Goal: Navigation & Orientation: Find specific page/section

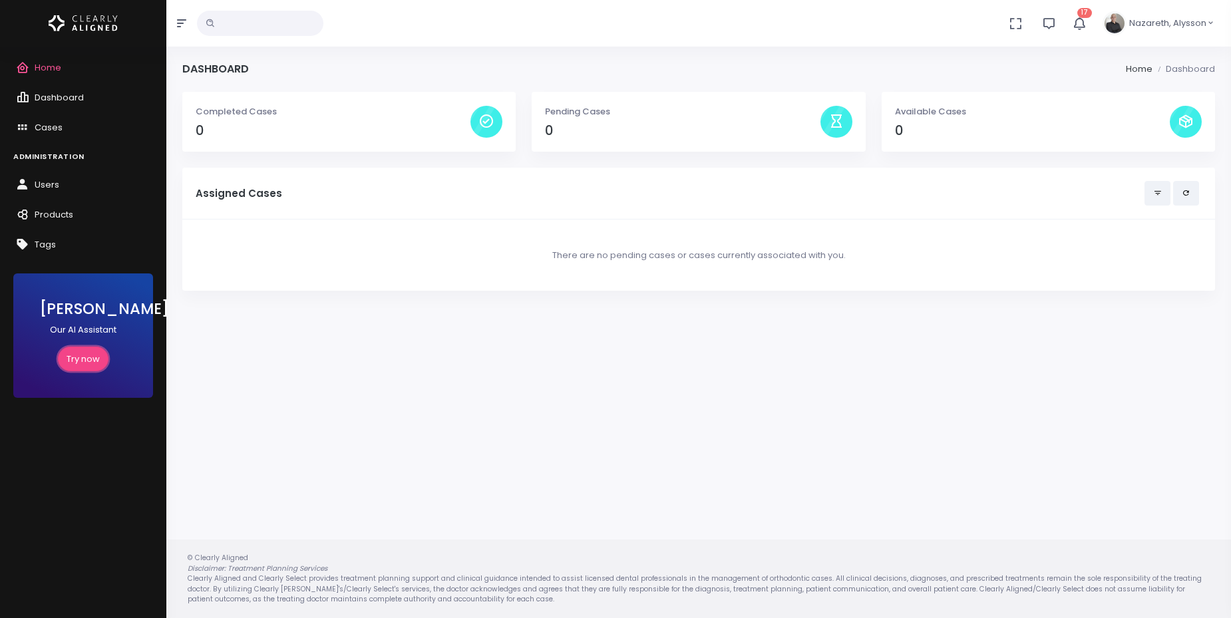
click at [98, 361] on link "Try now" at bounding box center [83, 359] width 51 height 25
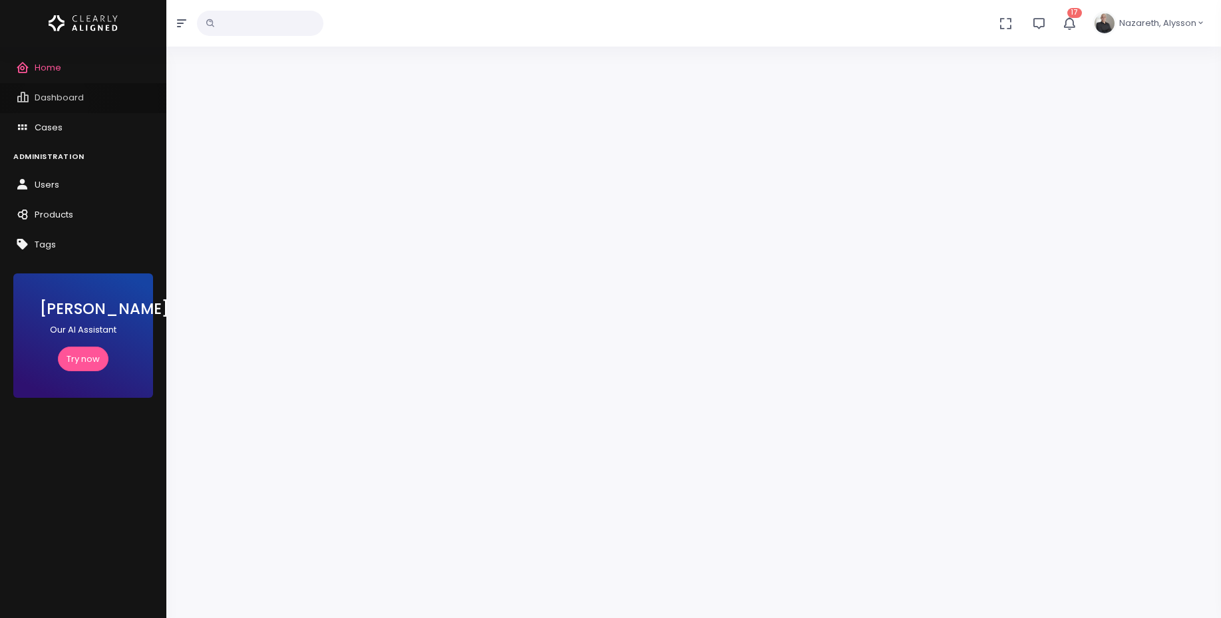
click at [55, 102] on span "Dashboard" at bounding box center [59, 97] width 49 height 13
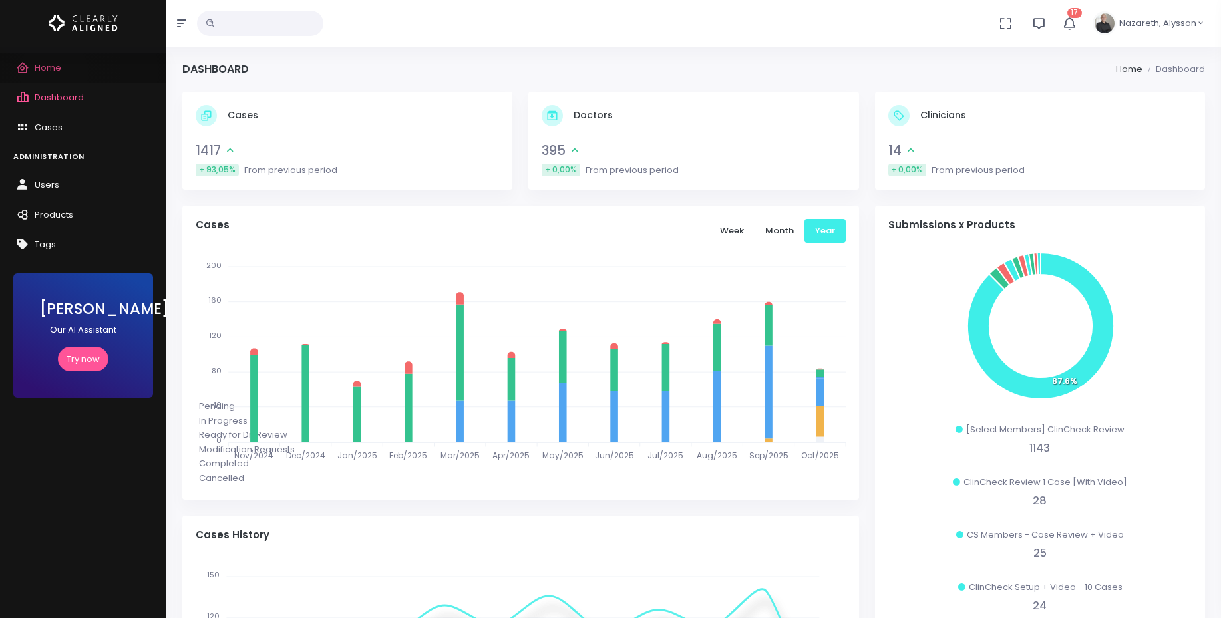
click at [54, 73] on span "Home" at bounding box center [48, 67] width 27 height 13
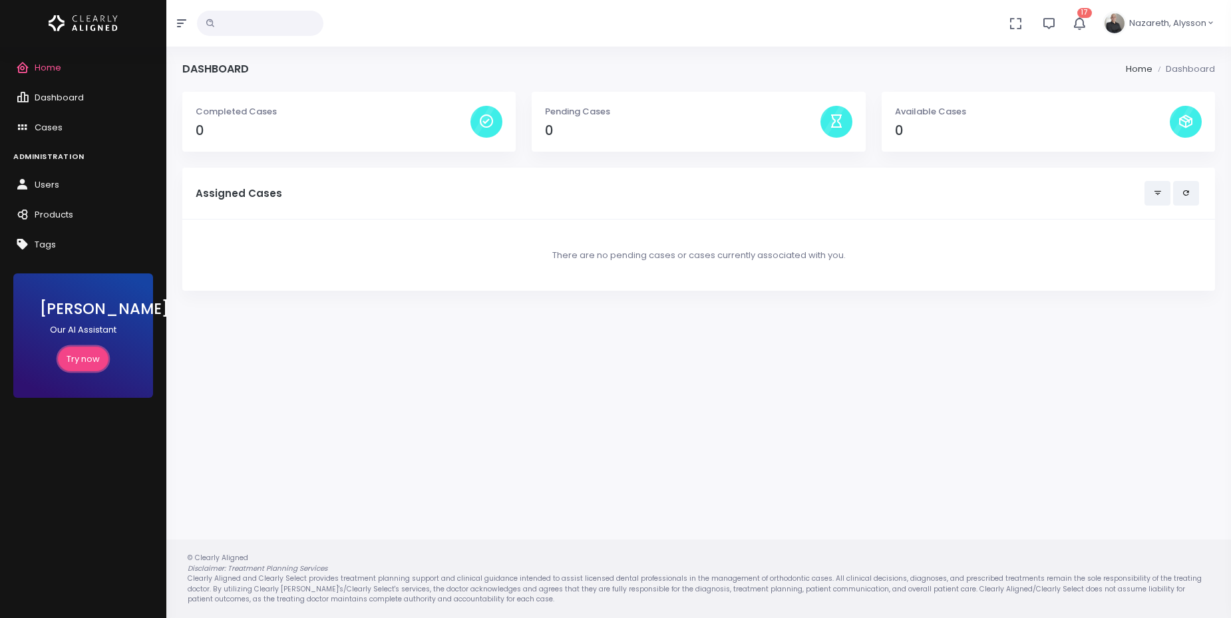
click at [90, 361] on link "Try now" at bounding box center [83, 359] width 51 height 25
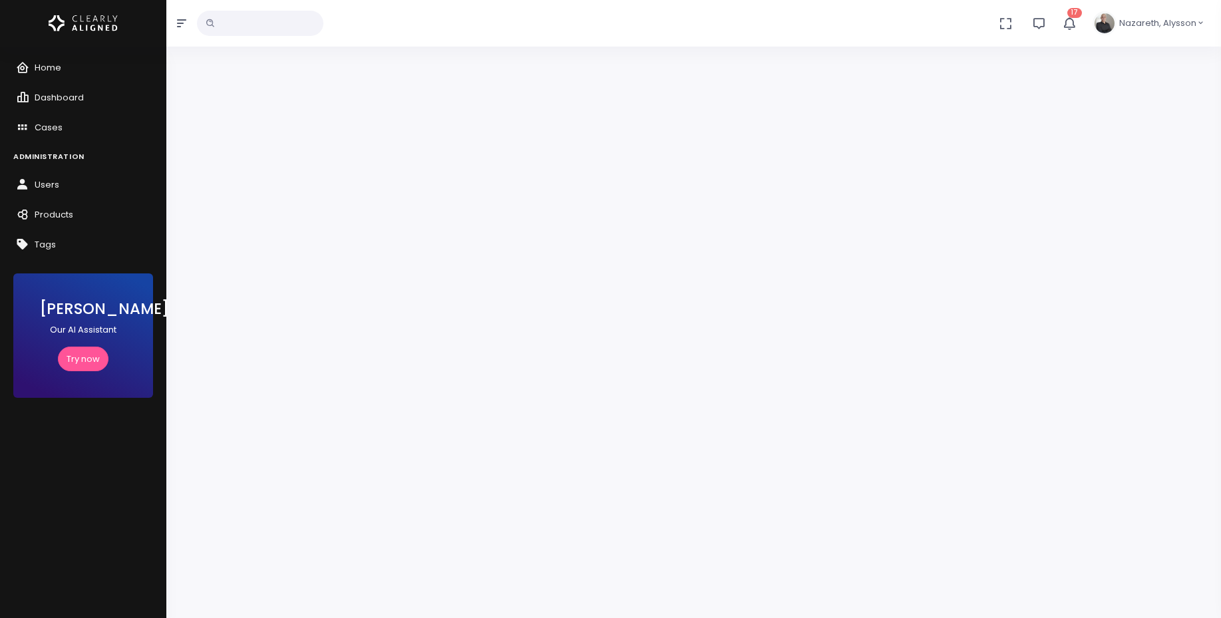
click at [1070, 25] on icon "button" at bounding box center [1069, 23] width 15 height 15
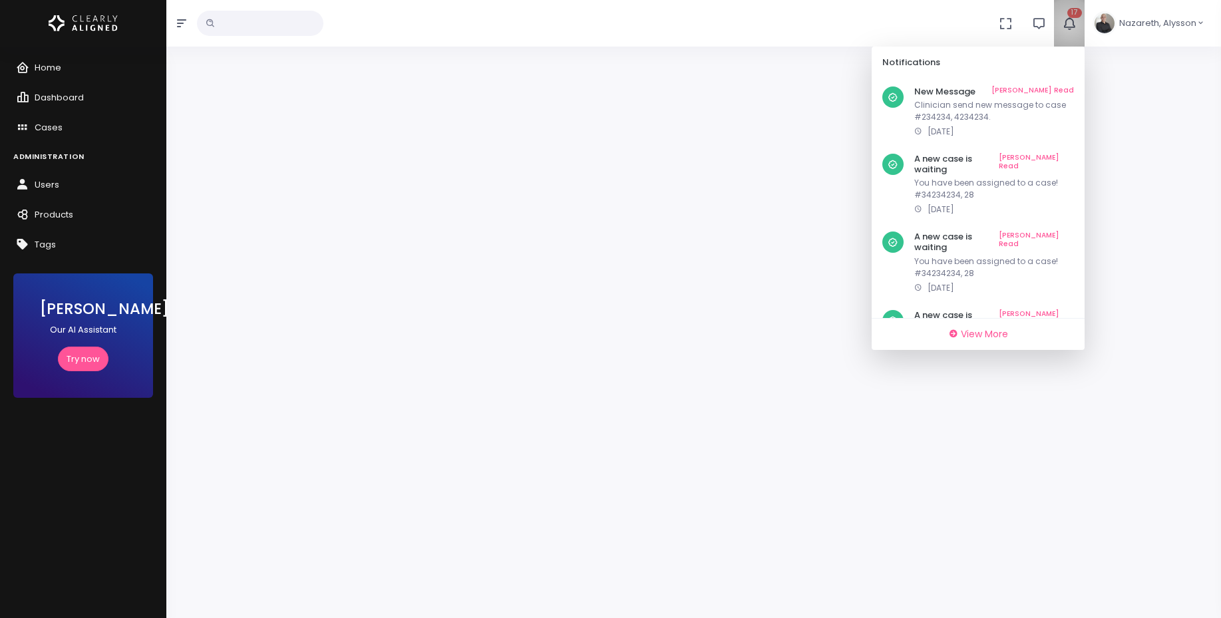
click at [1070, 25] on icon "button" at bounding box center [1069, 23] width 15 height 15
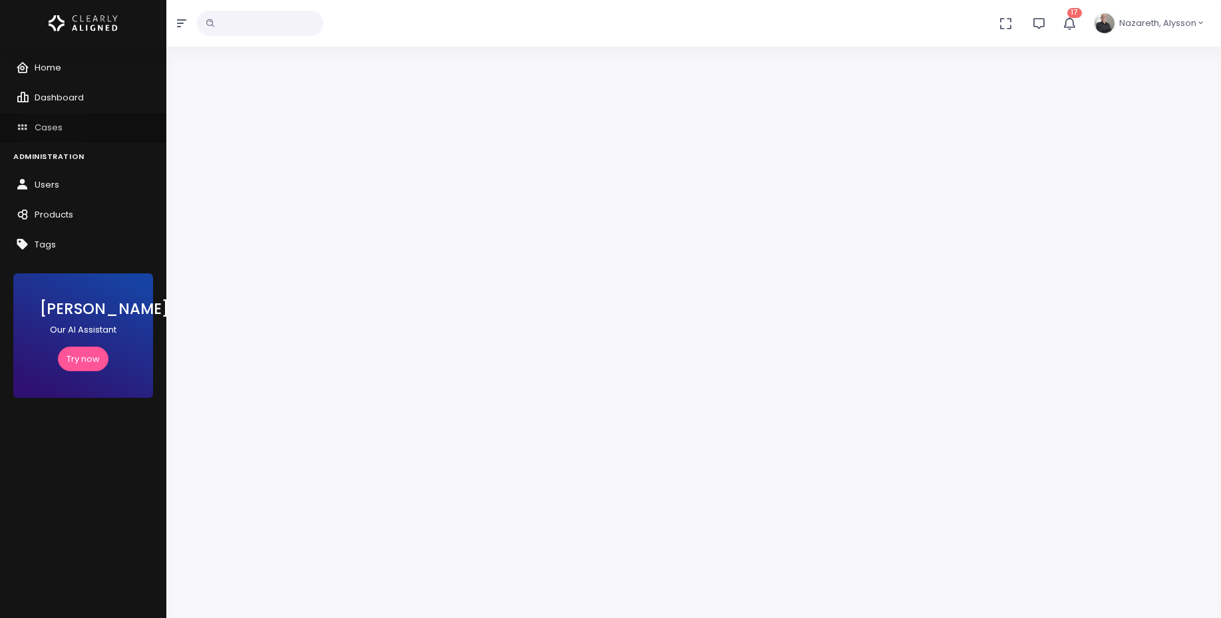
click at [55, 126] on span "Cases" at bounding box center [49, 127] width 28 height 13
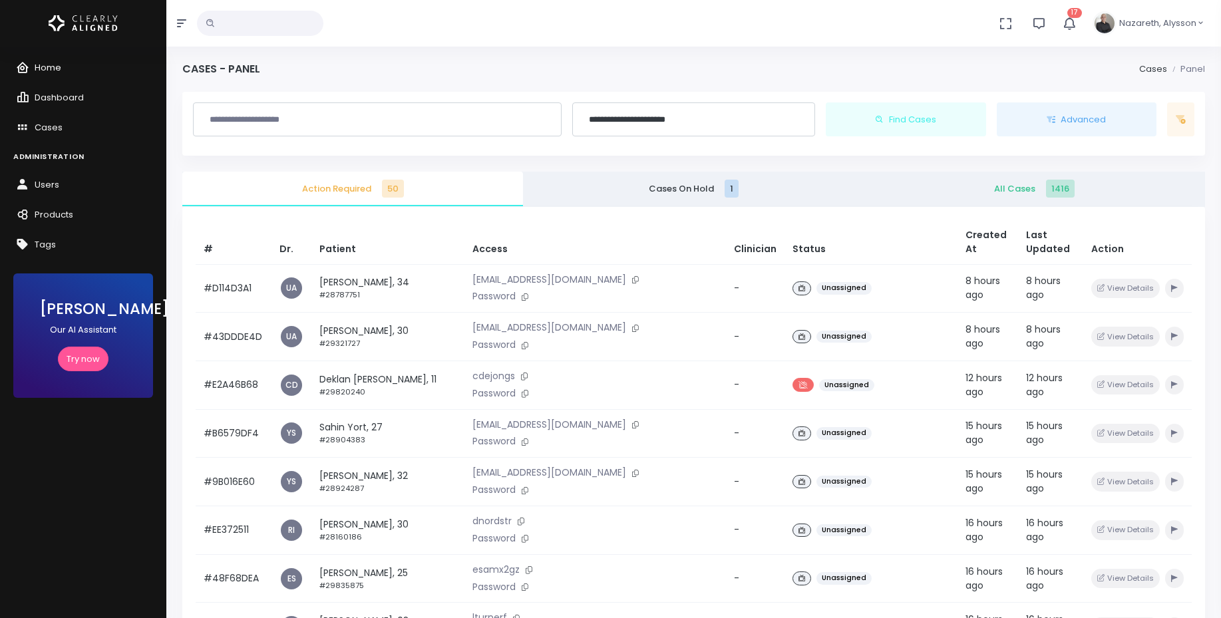
click at [52, 66] on span "Home" at bounding box center [48, 67] width 27 height 13
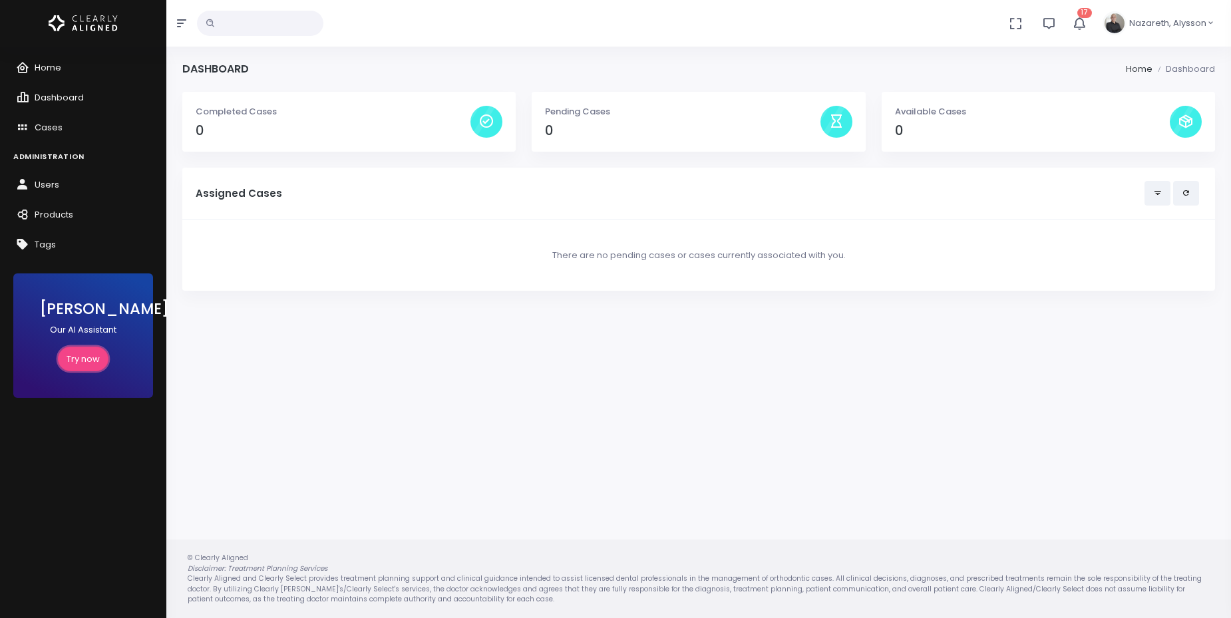
click at [75, 358] on link "Try now" at bounding box center [83, 359] width 51 height 25
